Goal: Transaction & Acquisition: Purchase product/service

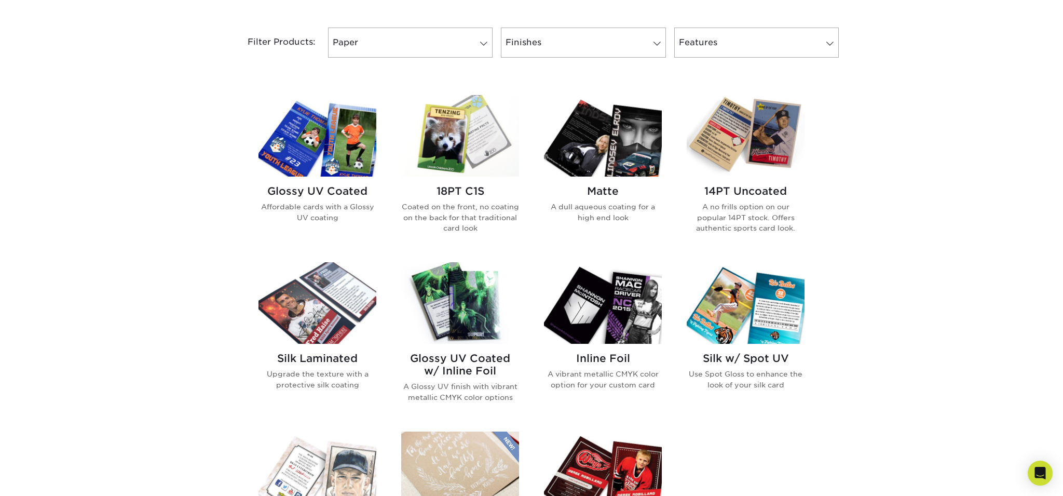
scroll to position [431, 0]
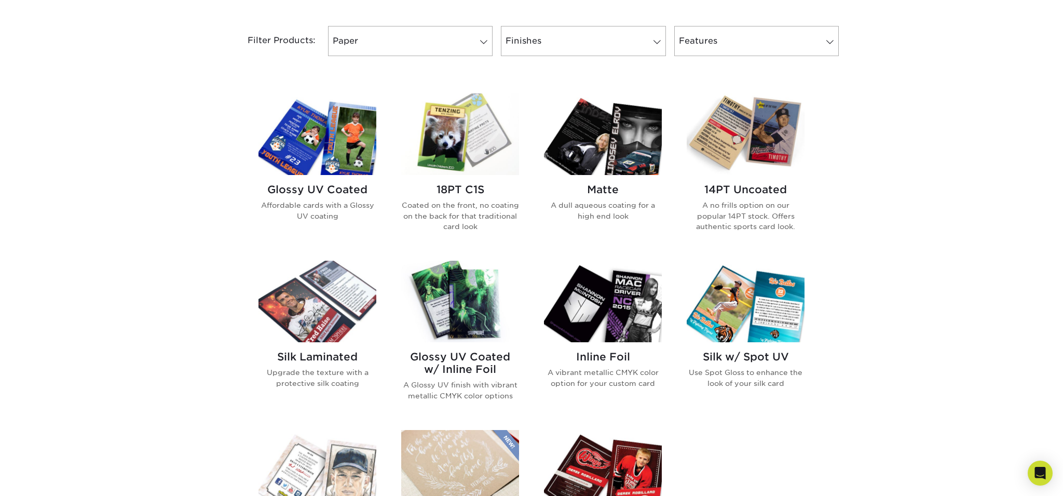
click at [298, 162] on img at bounding box center [317, 133] width 118 height 81
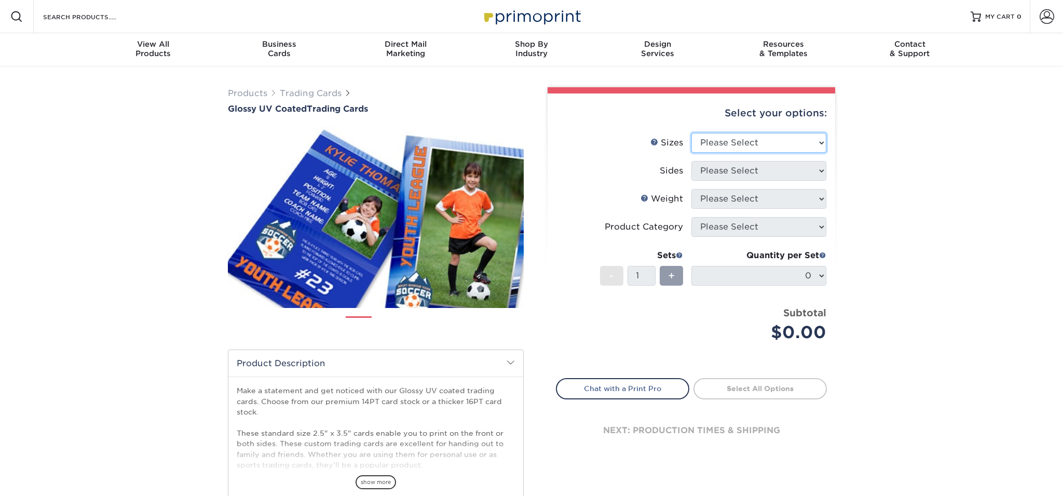
click at [719, 142] on select "Please Select 2.5" x 3.5"" at bounding box center [758, 143] width 135 height 20
select select "2.50x3.50"
click at [691, 133] on select "Please Select 2.5" x 3.5"" at bounding box center [758, 143] width 135 height 20
click at [734, 175] on select "Please Select Print Both Sides Print Front Only" at bounding box center [758, 171] width 135 height 20
click at [691, 161] on select "Please Select Print Both Sides Print Front Only" at bounding box center [758, 171] width 135 height 20
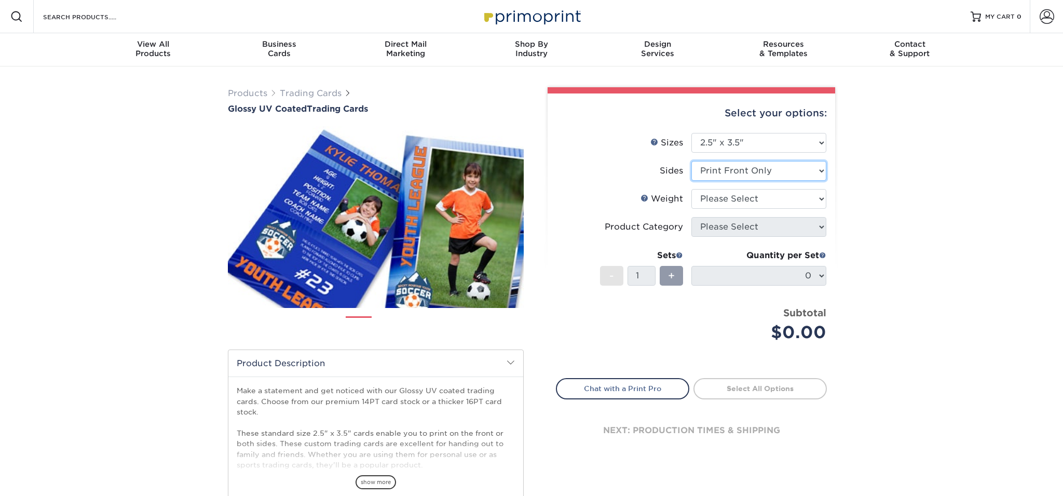
click at [737, 177] on select "Please Select Print Both Sides Print Front Only" at bounding box center [758, 171] width 135 height 20
select select "13abbda7-1d64-4f25-8bb2-c179b224825d"
click at [691, 161] on select "Please Select Print Both Sides Print Front Only" at bounding box center [758, 171] width 135 height 20
click at [734, 199] on select "Please Select 16PT 14PT 18PT C1S" at bounding box center [758, 199] width 135 height 20
select select "16PT"
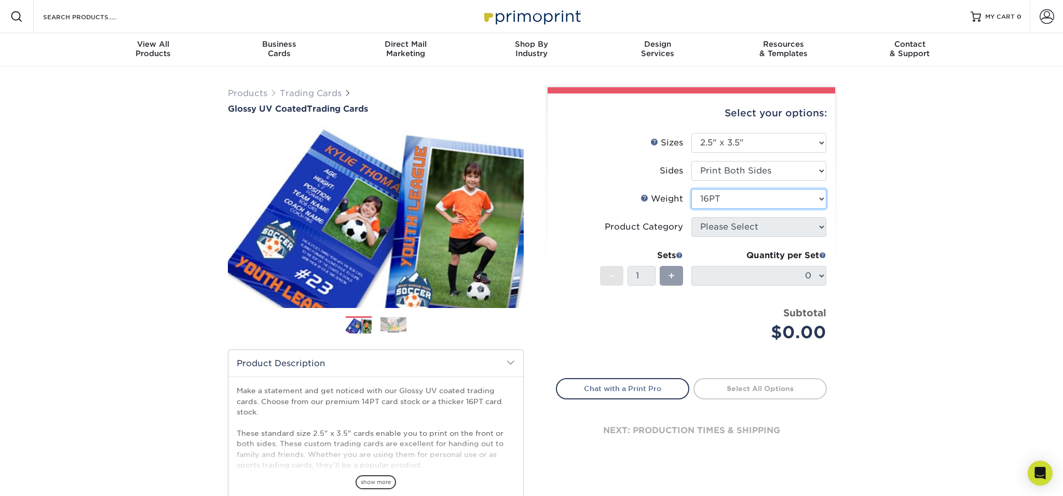
click at [691, 189] on select "Please Select 16PT 14PT 18PT C1S" at bounding box center [758, 199] width 135 height 20
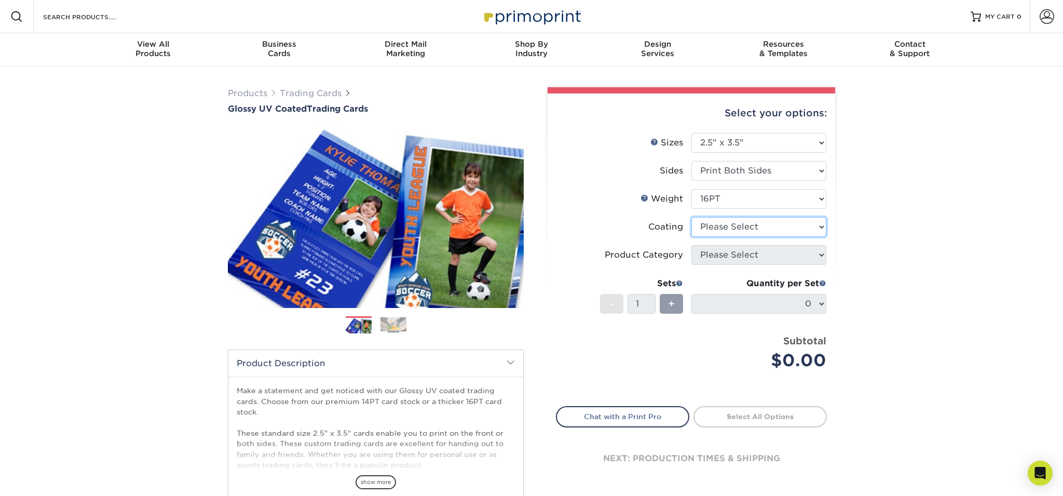
click at [724, 230] on select at bounding box center [758, 227] width 135 height 20
select select "ae367451-b2b8-45df-a344-0f05b6a12993"
click at [691, 217] on select at bounding box center [758, 227] width 135 height 20
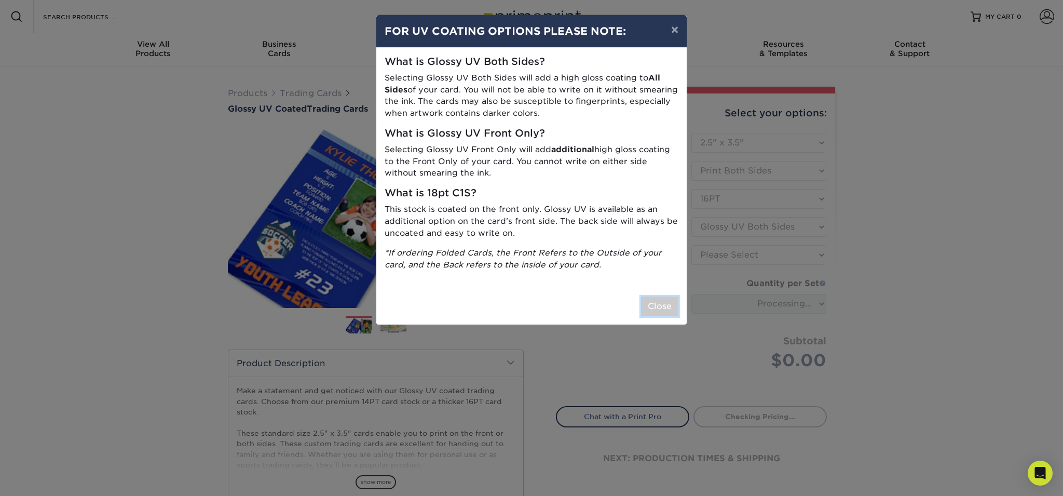
click at [656, 299] on button "Close" at bounding box center [659, 306] width 37 height 20
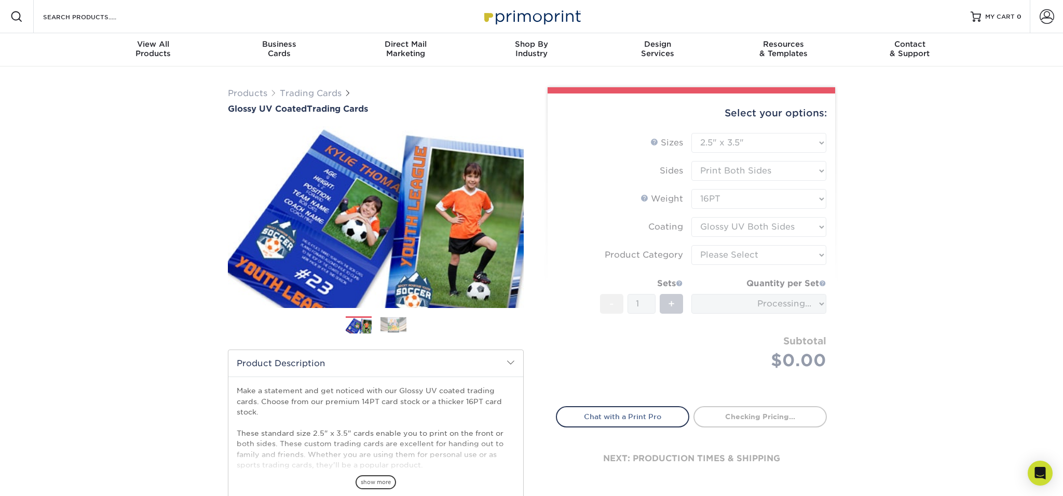
click at [745, 264] on form "Sizes Help Sizes Please Select 2.5" x 3.5" Sides Please Select 16PT - 1" at bounding box center [691, 263] width 271 height 261
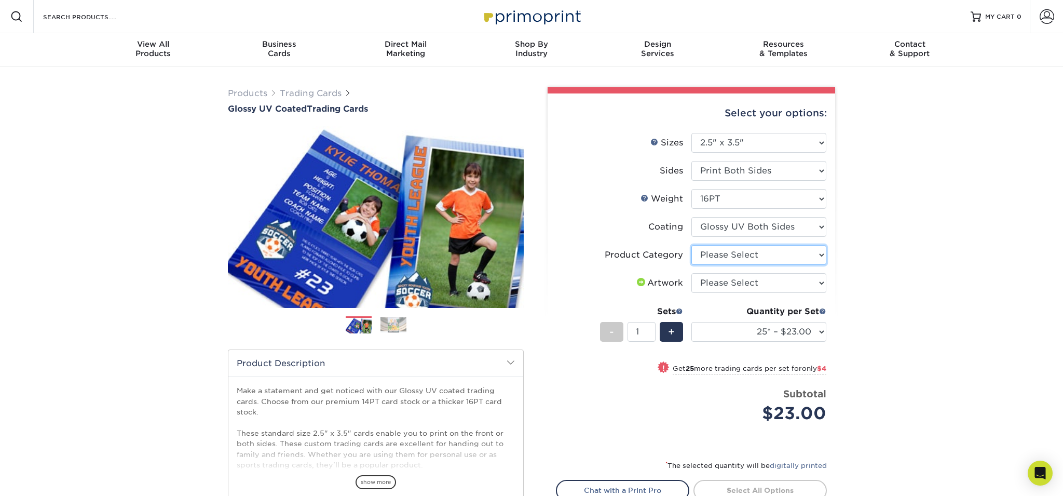
click at [728, 256] on select "Please Select Trading Cards" at bounding box center [758, 255] width 135 height 20
select select "c2f9bce9-36c2-409d-b101-c29d9d031e18"
click at [691, 245] on select "Please Select Trading Cards" at bounding box center [758, 255] width 135 height 20
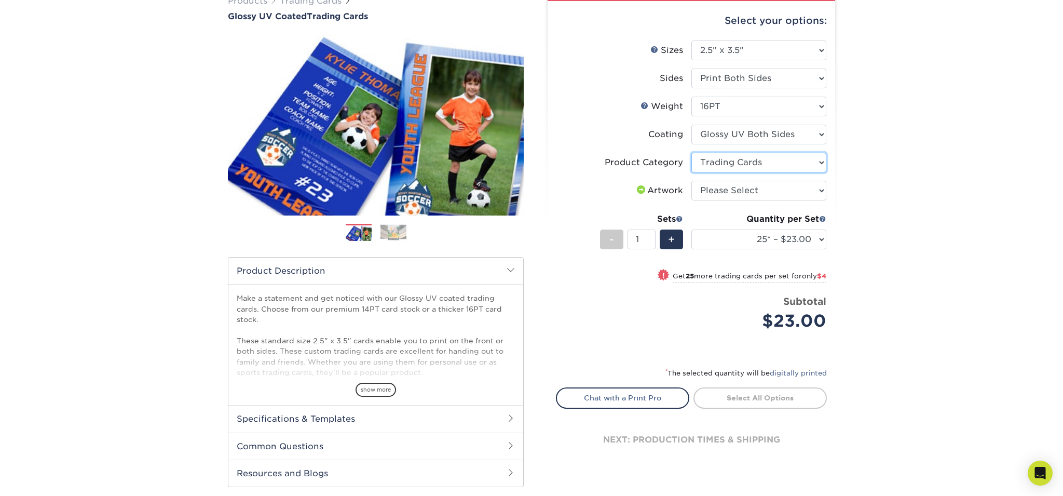
scroll to position [95, 0]
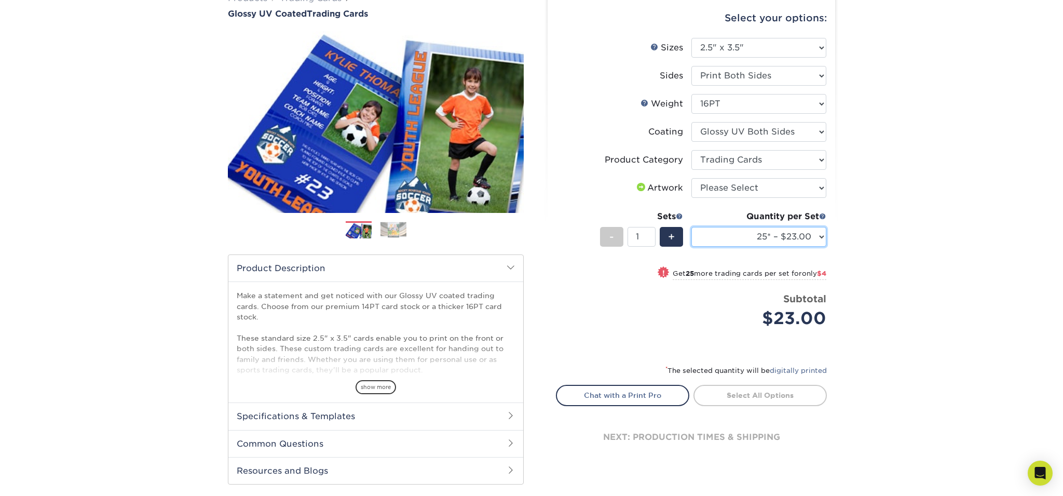
click at [787, 238] on select "25* – $23.00 50* – $27.00 75* – $33.00 100* – $37.00 250* – $47.00 500 – $58.00…" at bounding box center [758, 237] width 135 height 20
select select "50* – $27.00"
click at [691, 227] on select "25* – $23.00 50* – $27.00 75* – $33.00 100* – $37.00 250* – $47.00 500 – $58.00…" at bounding box center [758, 237] width 135 height 20
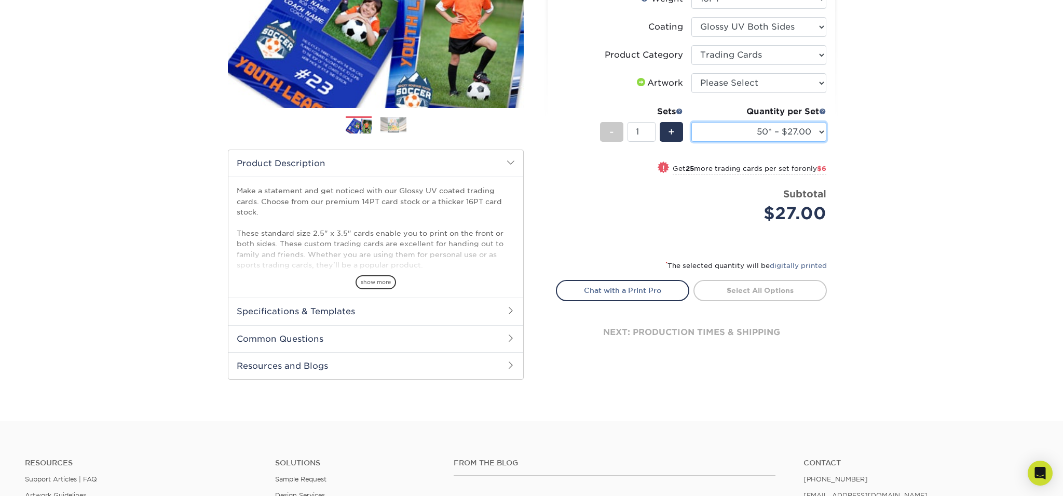
scroll to position [199, 0]
click at [703, 331] on div "next: production times & shipping" at bounding box center [691, 333] width 271 height 62
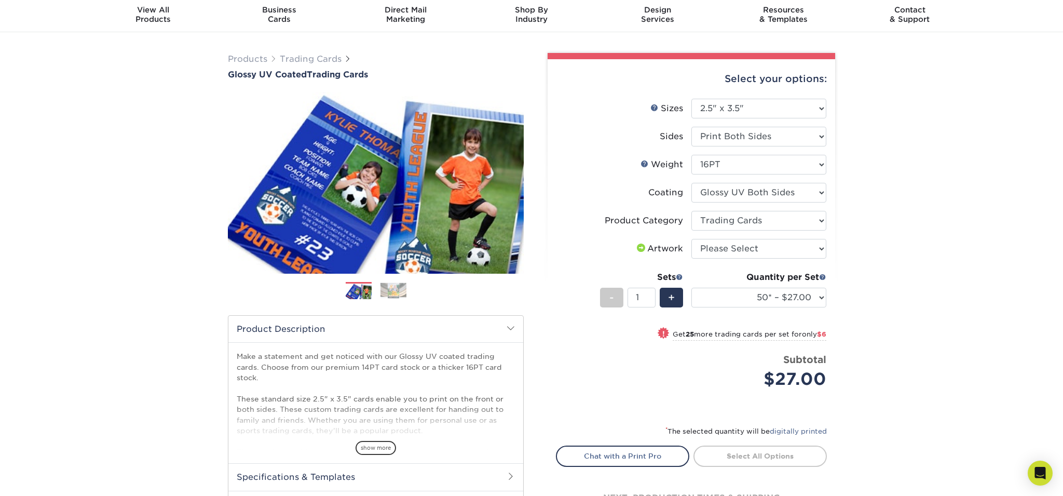
scroll to position [35, 0]
click at [727, 252] on select "Please Select I will upload files I need a design - $100" at bounding box center [758, 248] width 135 height 20
select select "upload"
click at [691, 238] on select "Please Select I will upload files I need a design - $100" at bounding box center [758, 248] width 135 height 20
click at [737, 219] on select "Please Select Trading Cards" at bounding box center [758, 220] width 135 height 20
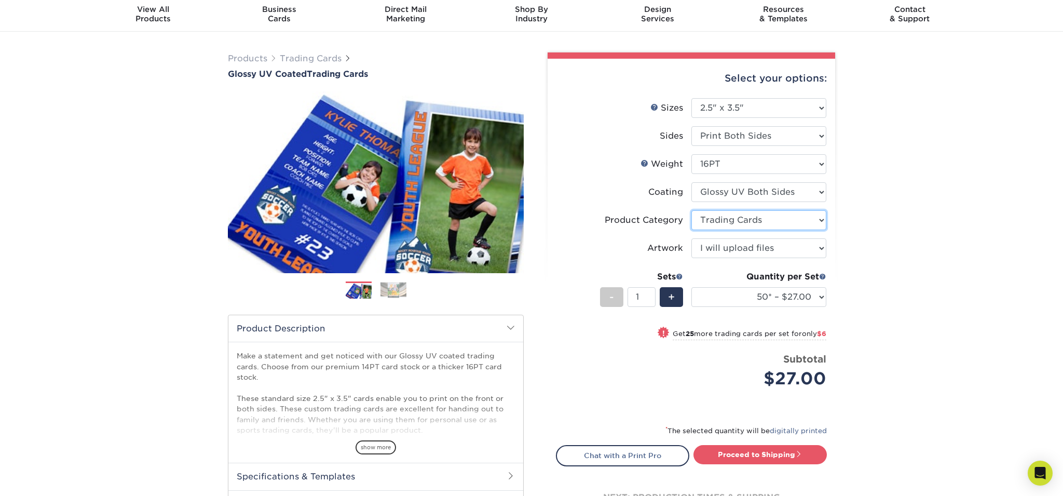
click at [691, 210] on select "Please Select Trading Cards" at bounding box center [758, 220] width 135 height 20
click at [744, 190] on select at bounding box center [758, 192] width 135 height 20
click at [691, 182] on select at bounding box center [758, 192] width 135 height 20
click at [644, 165] on link "Weight Help" at bounding box center [645, 163] width 8 height 8
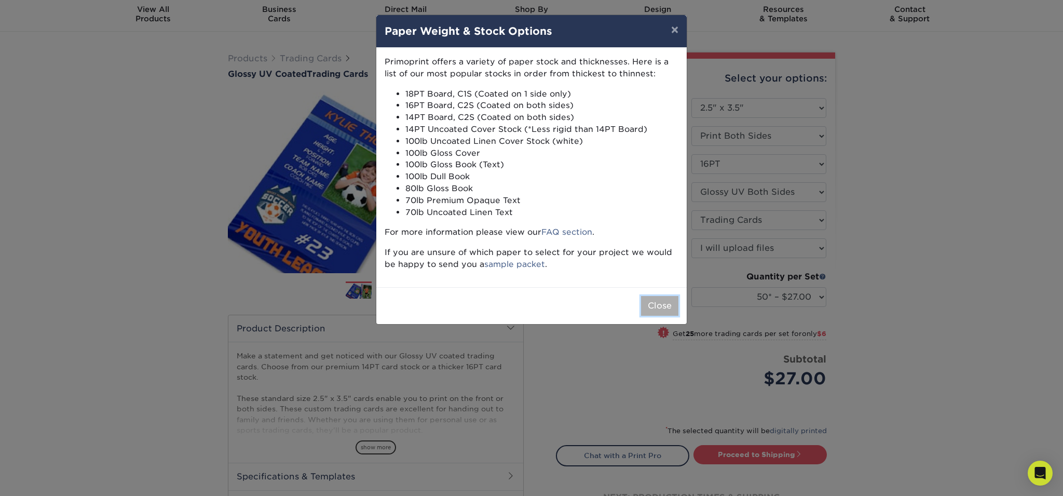
drag, startPoint x: 669, startPoint y: 298, endPoint x: 709, endPoint y: 224, distance: 84.5
click at [669, 298] on button "Close" at bounding box center [659, 306] width 37 height 20
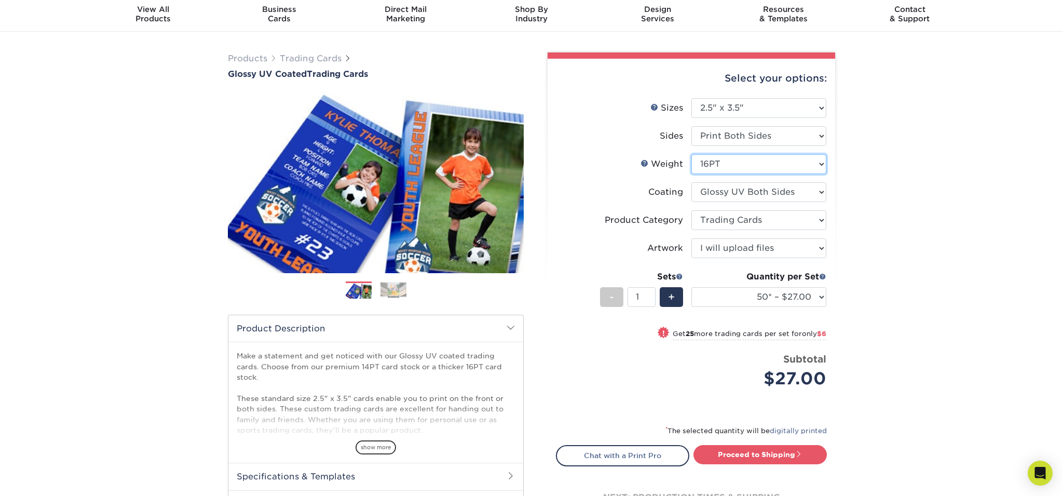
click at [743, 162] on select "Please Select 16PT 14PT 18PT C1S" at bounding box center [758, 164] width 135 height 20
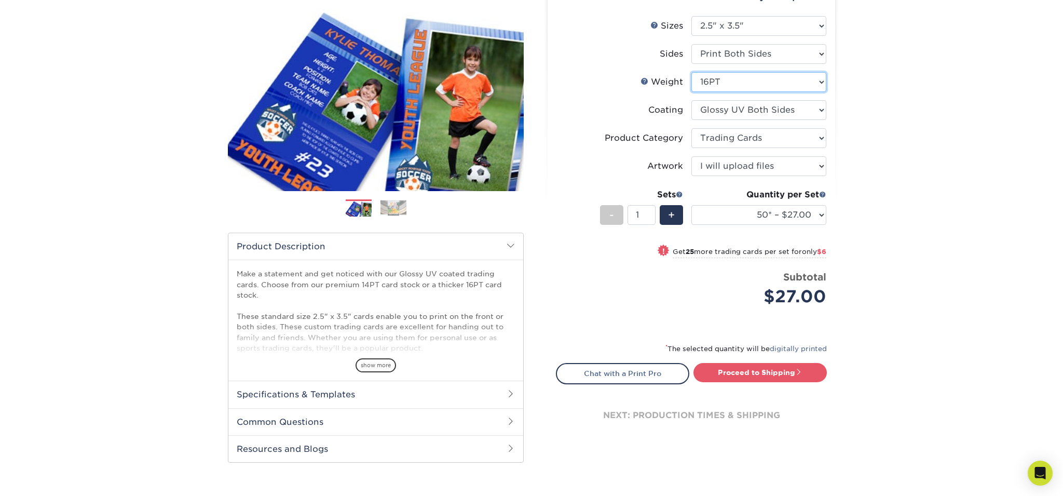
scroll to position [124, 0]
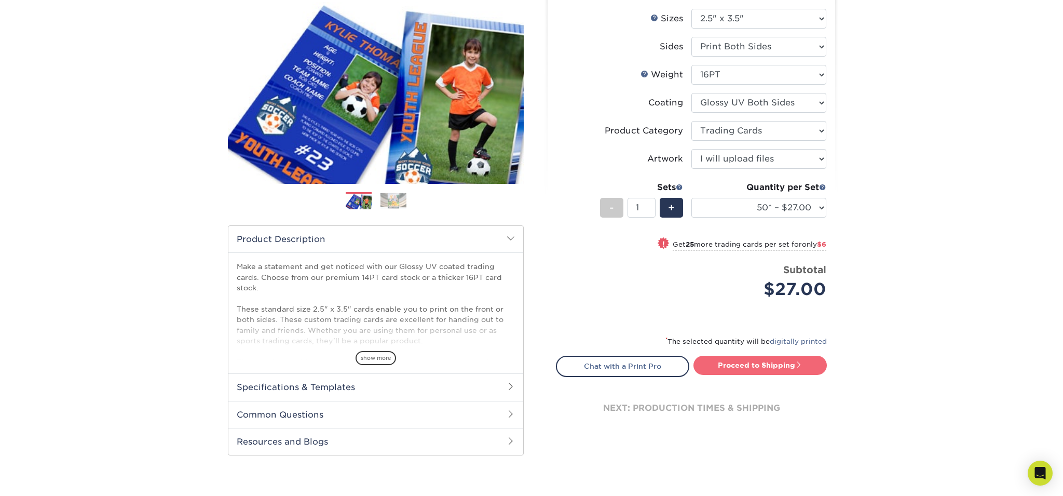
click at [790, 358] on link "Proceed to Shipping" at bounding box center [759, 365] width 133 height 19
type input "Set 1"
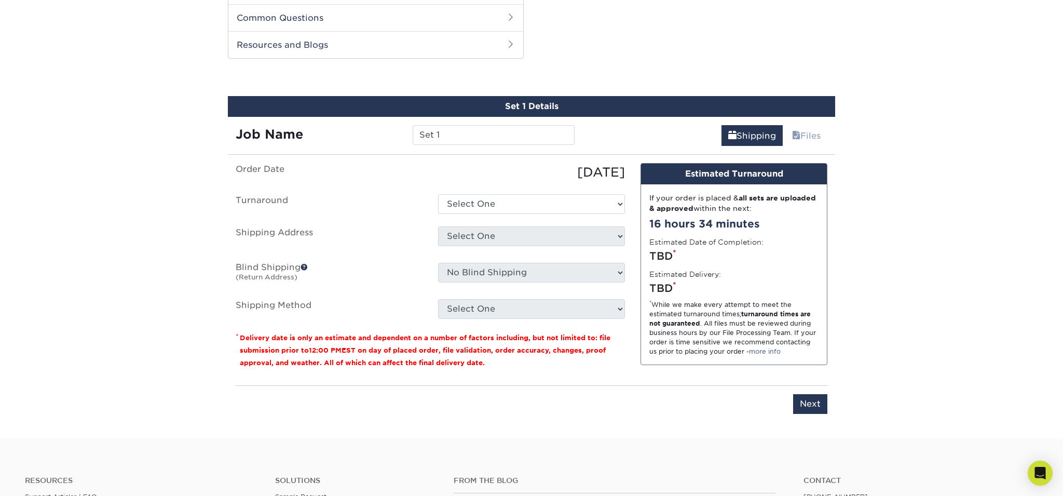
scroll to position [528, 0]
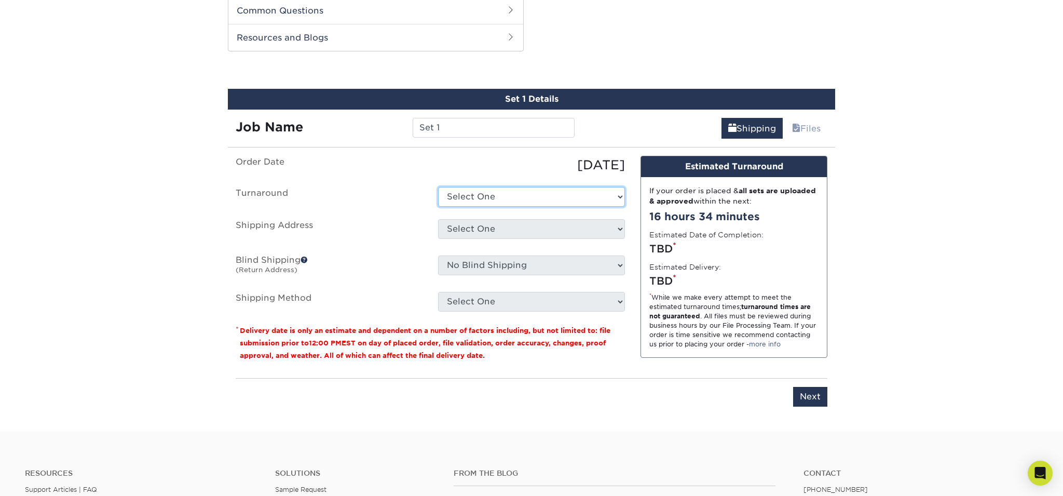
click at [484, 199] on select "Select One 2-4 Business Days 2 Day Next Business Day" at bounding box center [531, 197] width 187 height 20
select select "39596162-017c-462f-bc43-9f550c8c2591"
click at [438, 187] on select "Select One 2-4 Business Days 2 Day Next Business Day" at bounding box center [531, 197] width 187 height 20
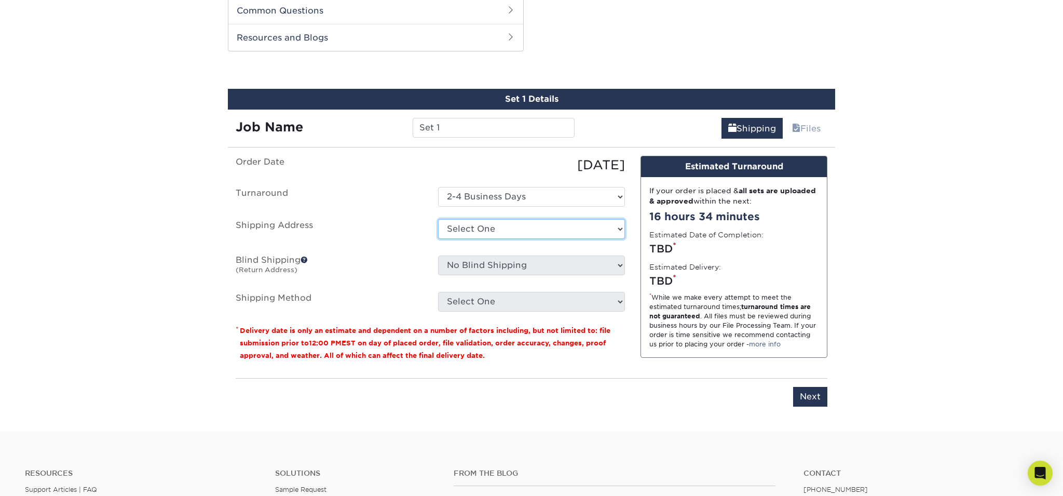
click at [485, 227] on select "Select One + Add New Address - Login" at bounding box center [531, 229] width 187 height 20
select select "newaddress"
click at [438, 219] on select "Select One + Add New Address - Login" at bounding box center [531, 229] width 187 height 20
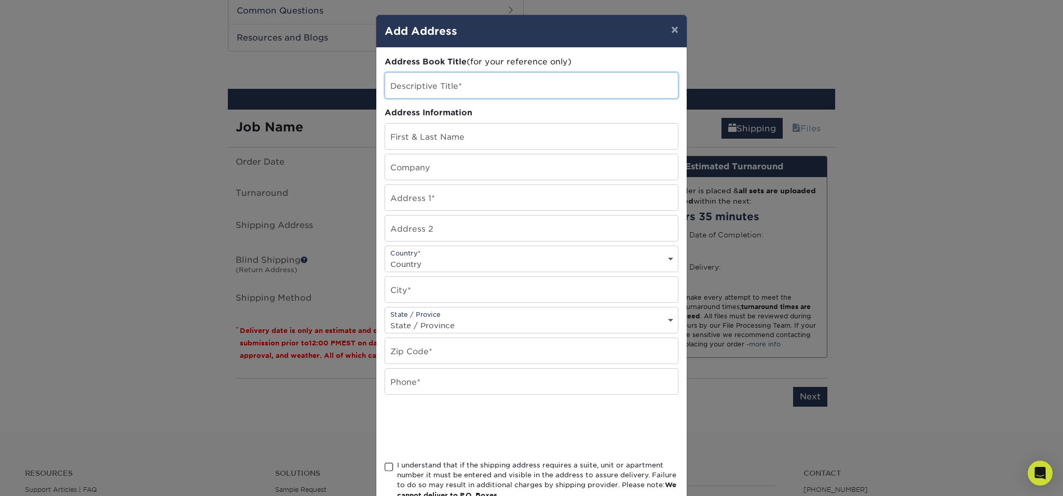
click at [462, 92] on input "text" at bounding box center [531, 85] width 293 height 25
click at [443, 135] on input "text" at bounding box center [531, 136] width 293 height 25
click at [441, 173] on input "text" at bounding box center [531, 166] width 293 height 25
click at [446, 322] on select "State / Province [US_STATE] [US_STATE] [US_STATE] [US_STATE] [US_STATE] [US_STA…" at bounding box center [531, 325] width 293 height 15
click at [457, 267] on select "Country [GEOGRAPHIC_DATA] [GEOGRAPHIC_DATA] ----------------------------- [GEOG…" at bounding box center [531, 263] width 293 height 15
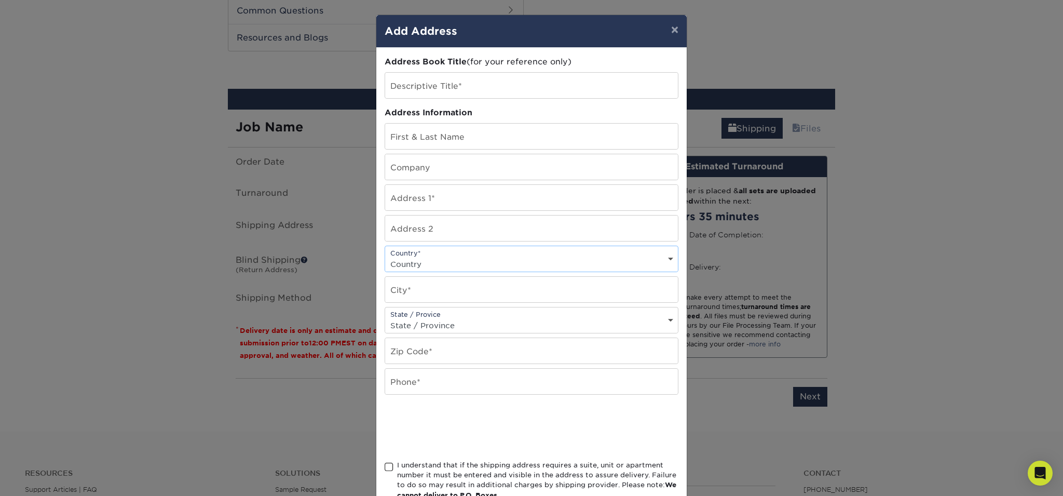
select select "ES"
click at [385, 256] on select "Country [GEOGRAPHIC_DATA] [GEOGRAPHIC_DATA] ----------------------------- [GEOG…" at bounding box center [531, 263] width 293 height 15
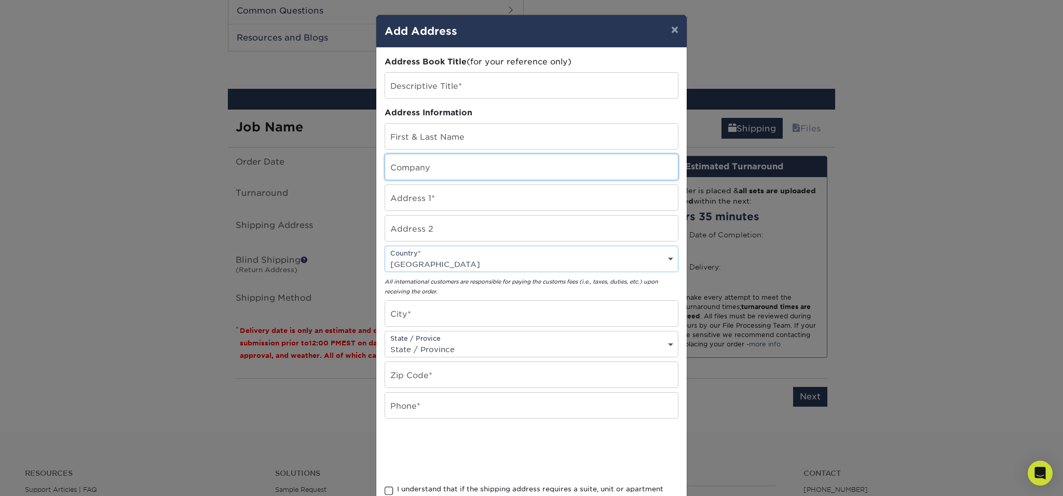
click at [437, 168] on input "text" at bounding box center [531, 166] width 293 height 25
type input "fb"
click at [433, 309] on input "text" at bounding box center [531, 313] width 293 height 25
drag, startPoint x: 453, startPoint y: 276, endPoint x: 495, endPoint y: 294, distance: 46.3
click at [495, 294] on div "All international customers are responsible for paying the customs fees (i.e., …" at bounding box center [532, 286] width 294 height 20
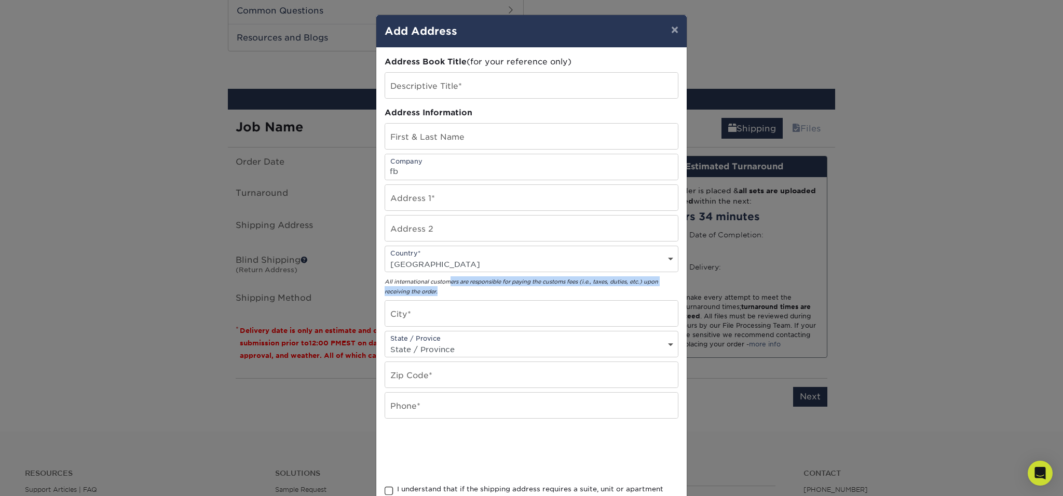
click at [495, 294] on div "All international customers are responsible for paying the customs fees (i.e., …" at bounding box center [532, 286] width 294 height 20
click at [208, 303] on div "× Add Address Address Book Title (for your reference only) Descriptive Title* A…" at bounding box center [531, 248] width 1063 height 496
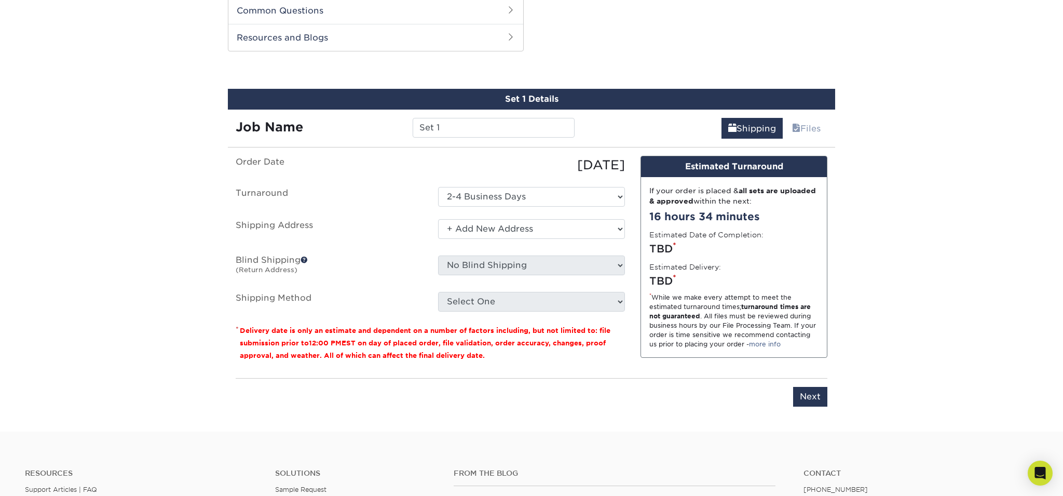
scroll to position [494, 0]
